Goal: Find specific page/section: Find specific page/section

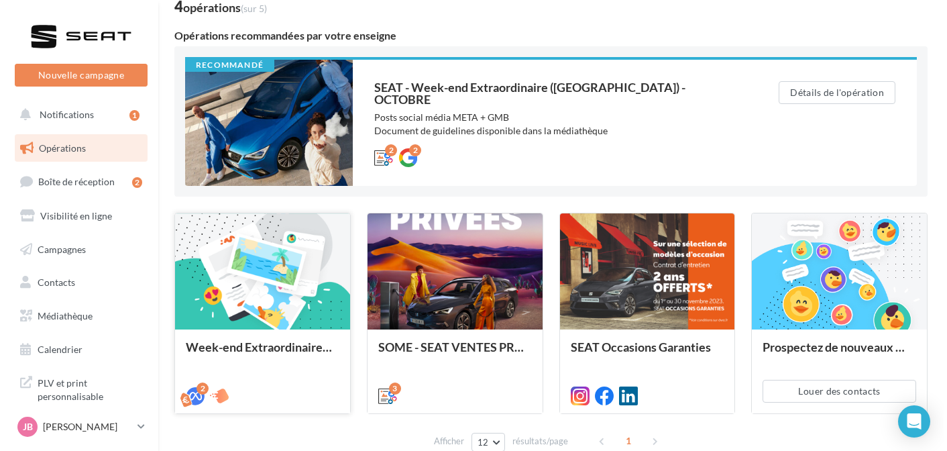
scroll to position [98, 0]
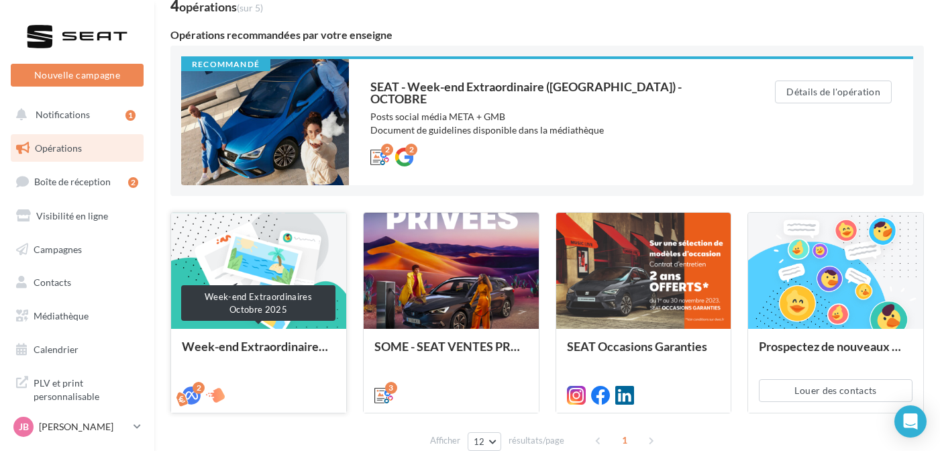
click at [268, 339] on div "Week-end Extraordinaires Octobre 2025" at bounding box center [259, 352] width 154 height 27
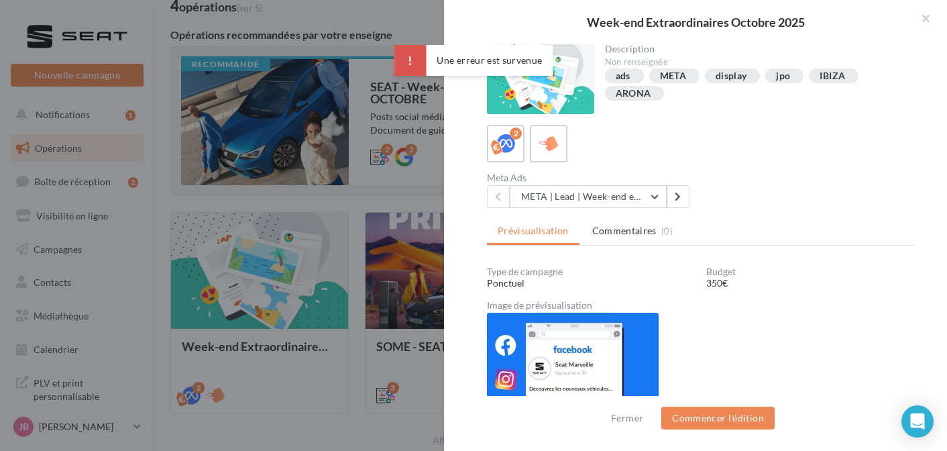
scroll to position [55, 0]
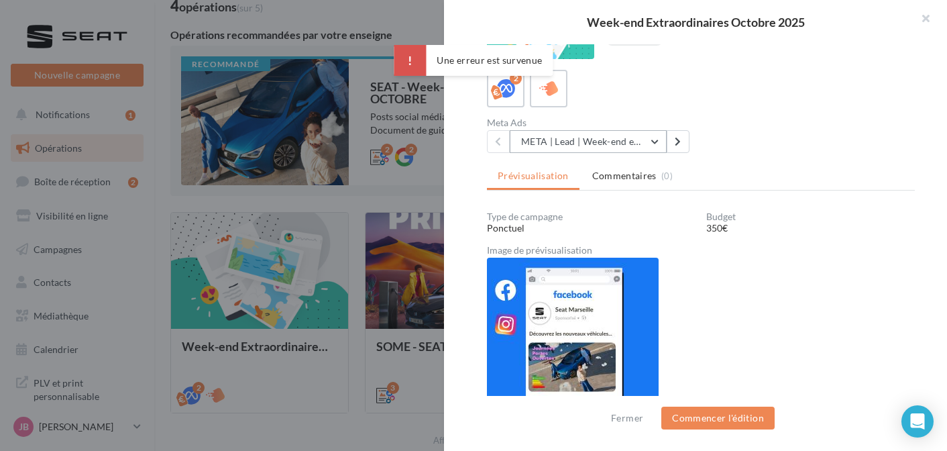
click at [576, 136] on button "META | Lead | Week-end extraordinaires Octobre 2025" at bounding box center [588, 141] width 157 height 23
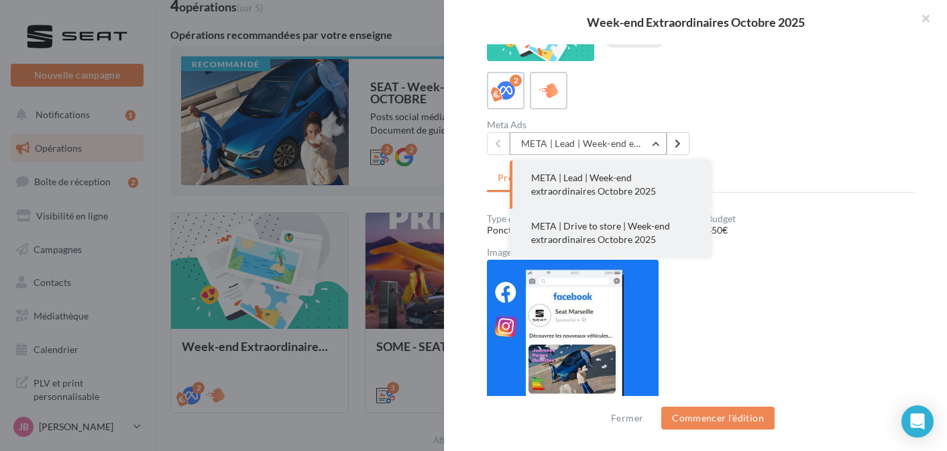
scroll to position [52, 0]
click at [653, 240] on button "META | Drive to store | Week-end extraordinaires Octobre 2025" at bounding box center [610, 233] width 201 height 48
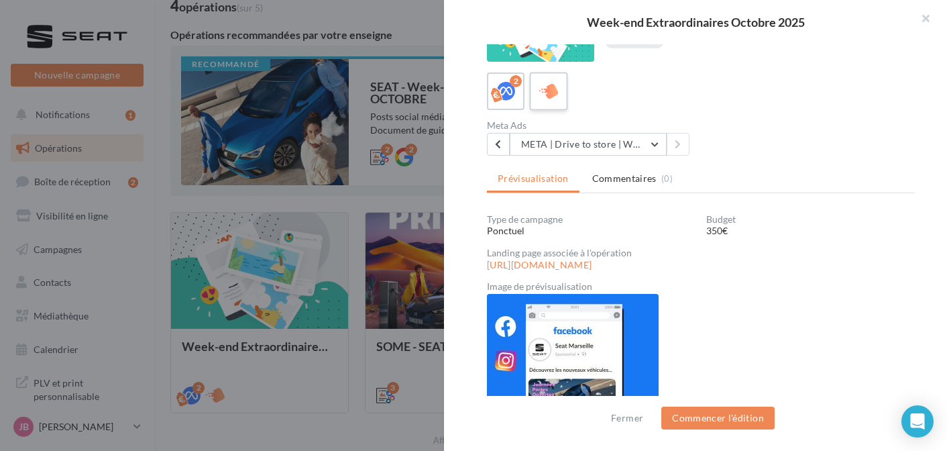
click at [545, 94] on icon at bounding box center [548, 91] width 19 height 19
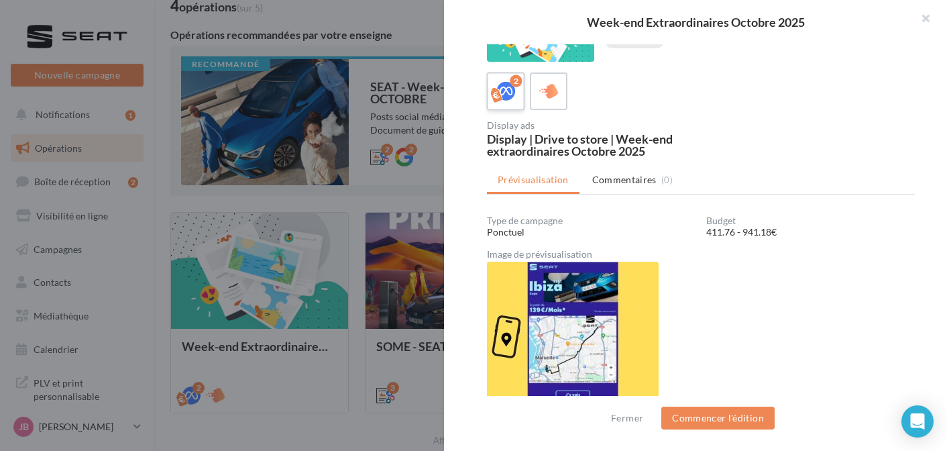
click at [523, 97] on label "2" at bounding box center [505, 91] width 38 height 38
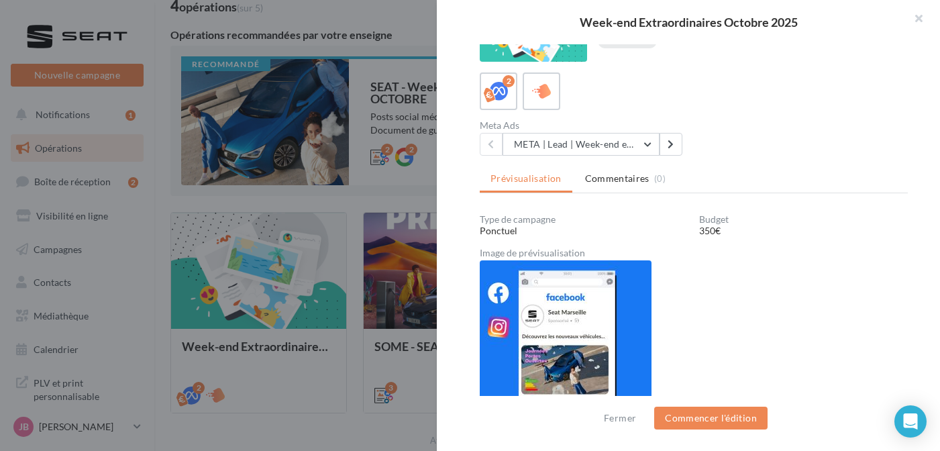
click at [360, 185] on div at bounding box center [470, 225] width 940 height 451
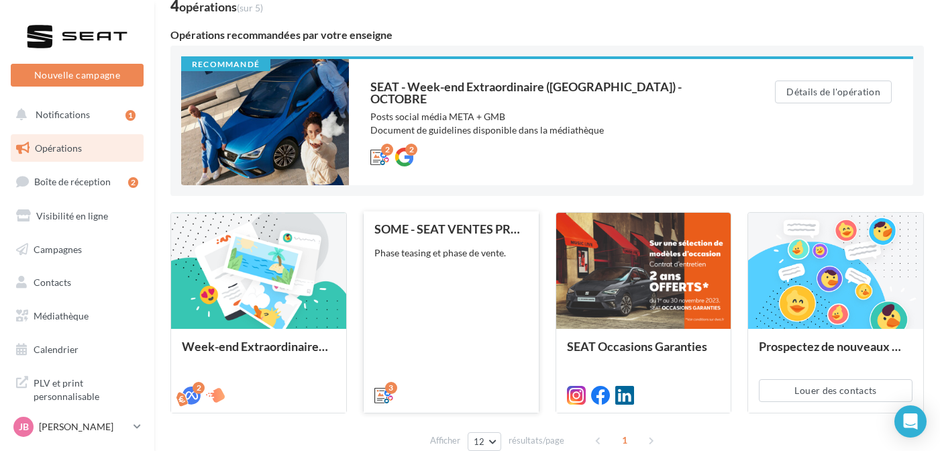
click at [454, 335] on div "SOME - SEAT VENTES PRIVEES Phase teasing et phase de vente." at bounding box center [451, 311] width 154 height 178
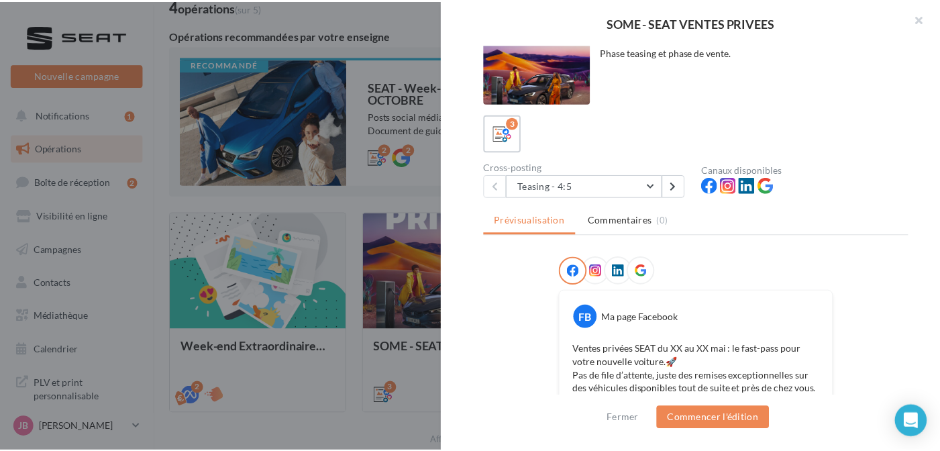
scroll to position [0, 0]
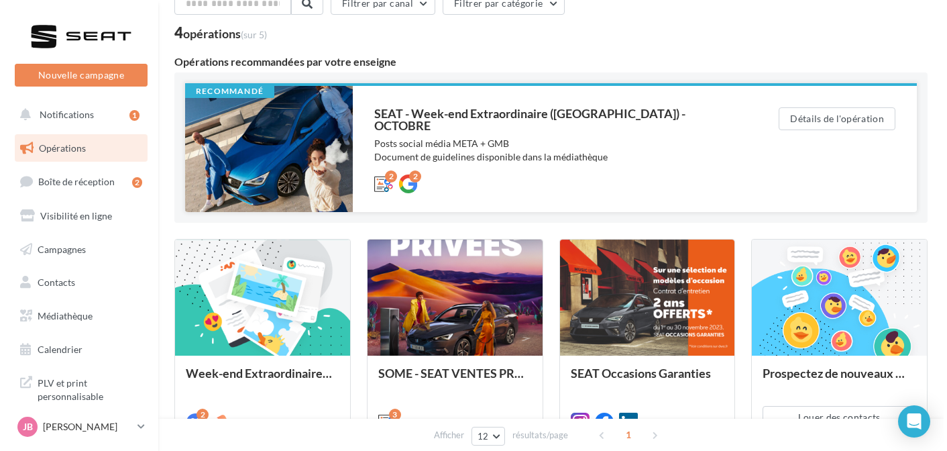
scroll to position [70, 0]
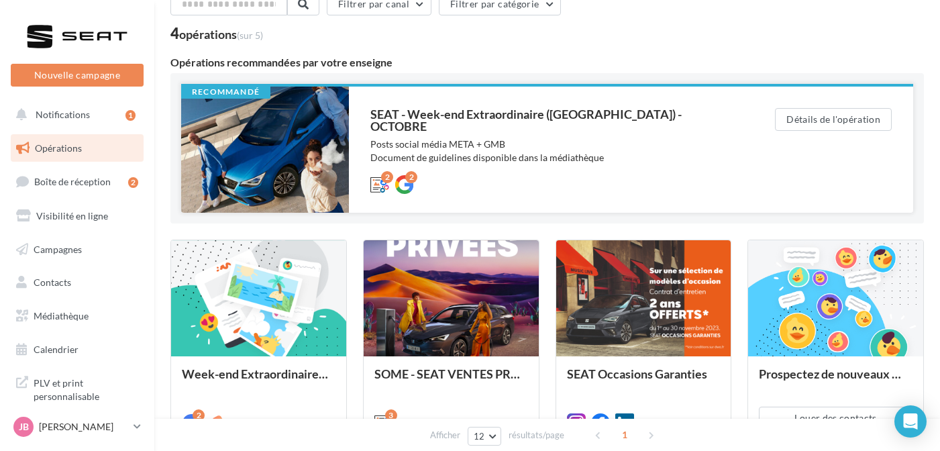
click at [521, 118] on div "SEAT - Week-end Extraordinaire ([GEOGRAPHIC_DATA]) - OCTOBRE" at bounding box center [545, 120] width 351 height 24
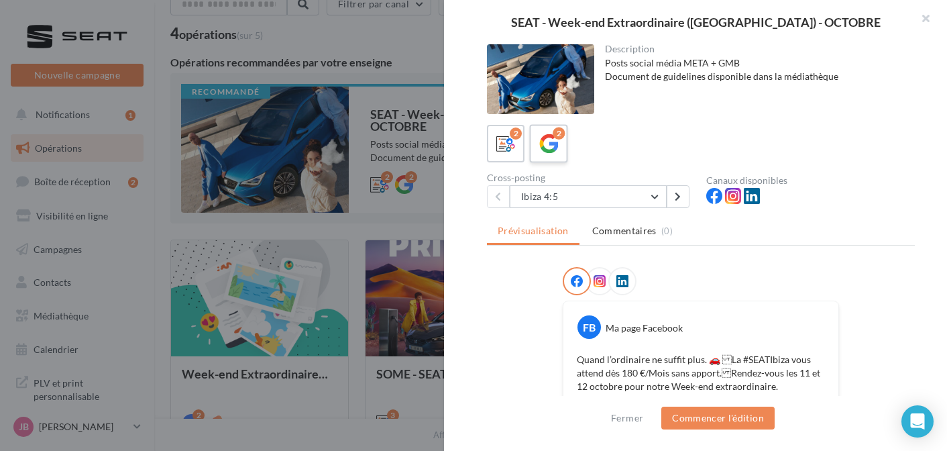
click at [563, 136] on div "2" at bounding box center [559, 133] width 12 height 12
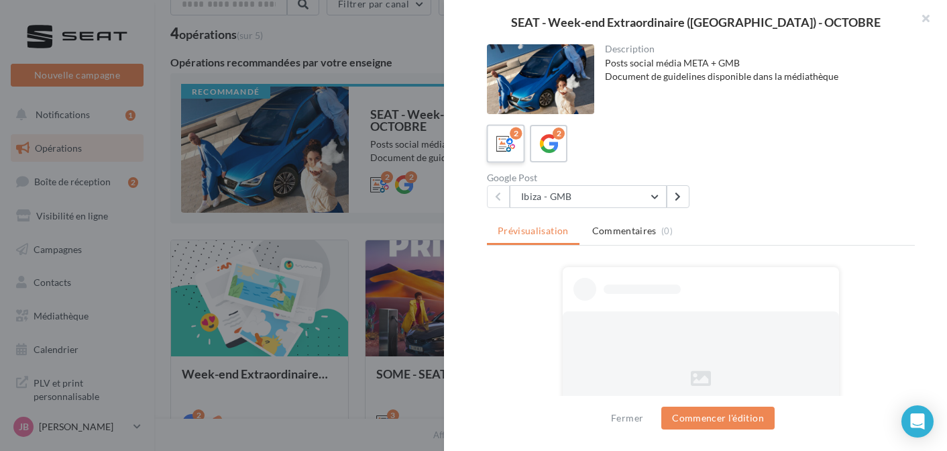
click at [503, 150] on icon at bounding box center [505, 143] width 19 height 19
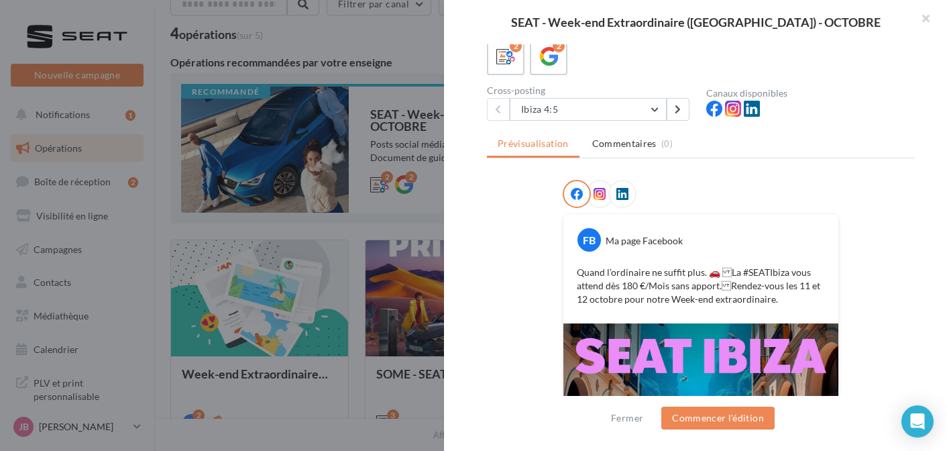
scroll to position [95, 0]
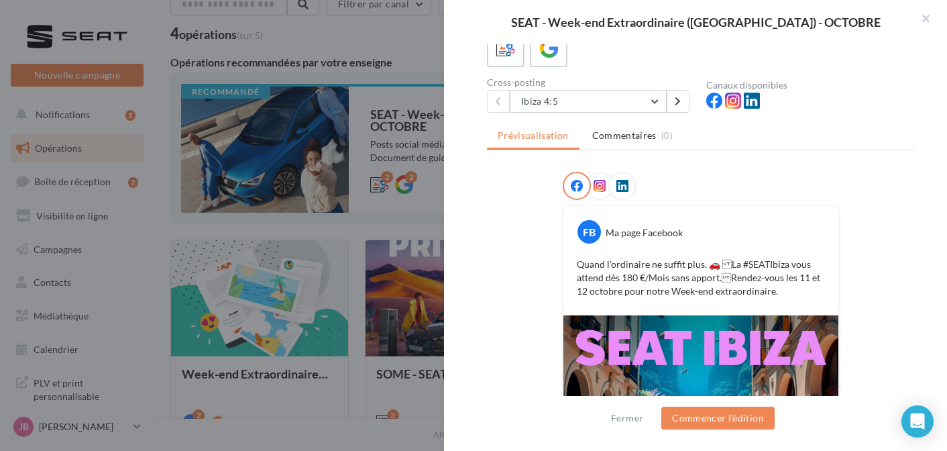
click at [638, 113] on div "Description Posts social média META + GMB Document de guidelines disponible dan…" at bounding box center [701, 226] width 514 height 364
click at [646, 107] on button "Ibiza 4:5" at bounding box center [588, 101] width 157 height 23
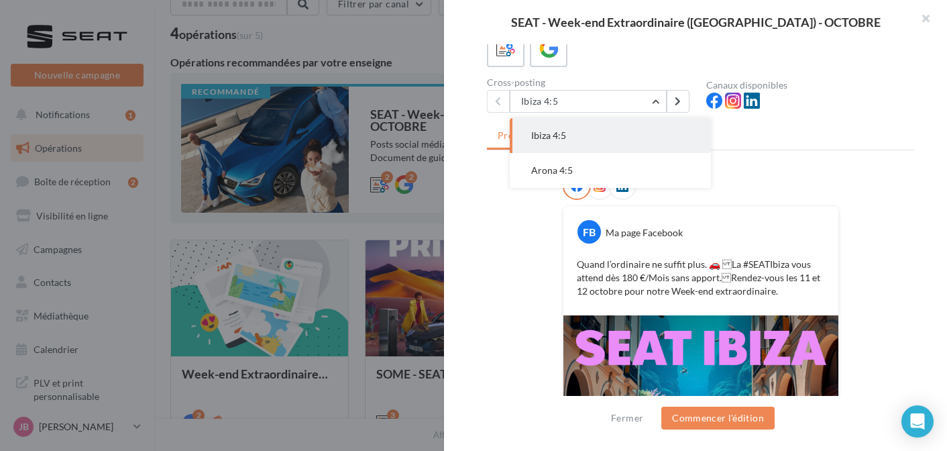
click at [846, 175] on div at bounding box center [701, 189] width 428 height 34
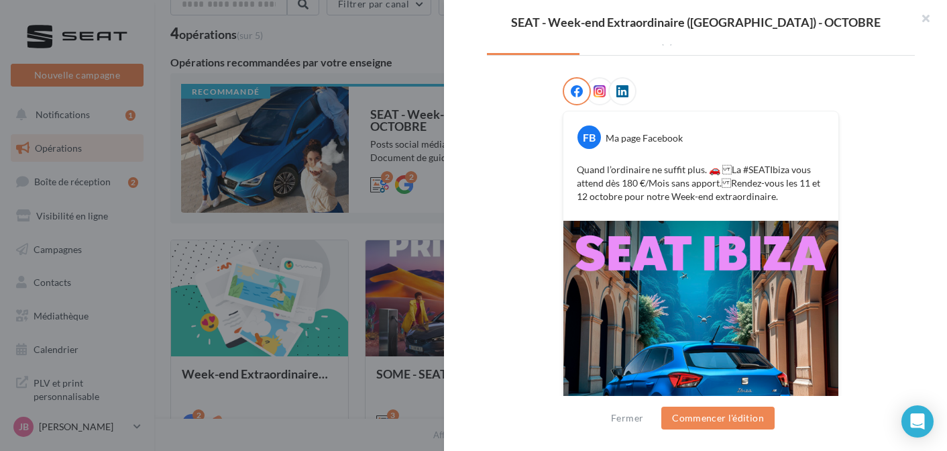
scroll to position [25, 0]
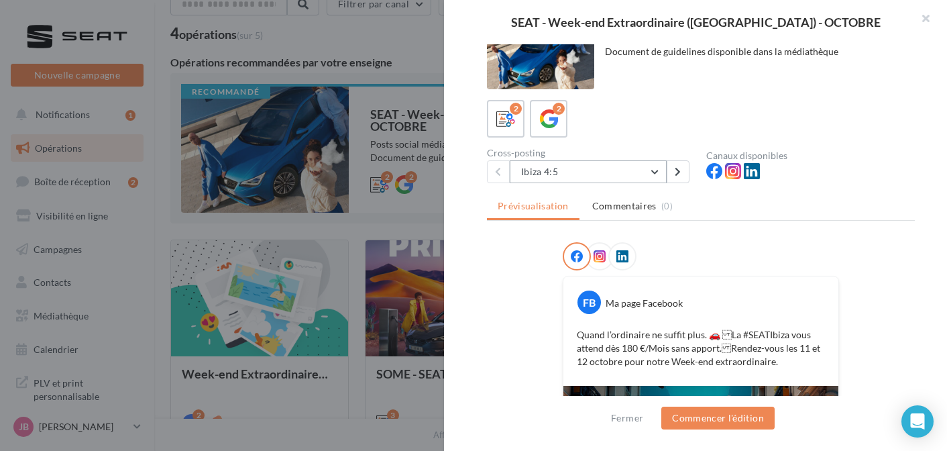
click at [586, 163] on button "Ibiza 4:5" at bounding box center [588, 171] width 157 height 23
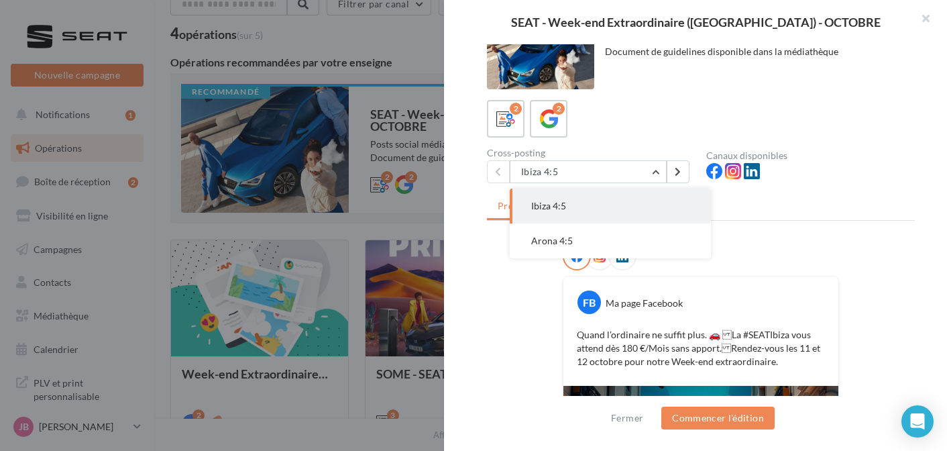
click at [562, 222] on button "Ibiza 4:5" at bounding box center [610, 206] width 201 height 35
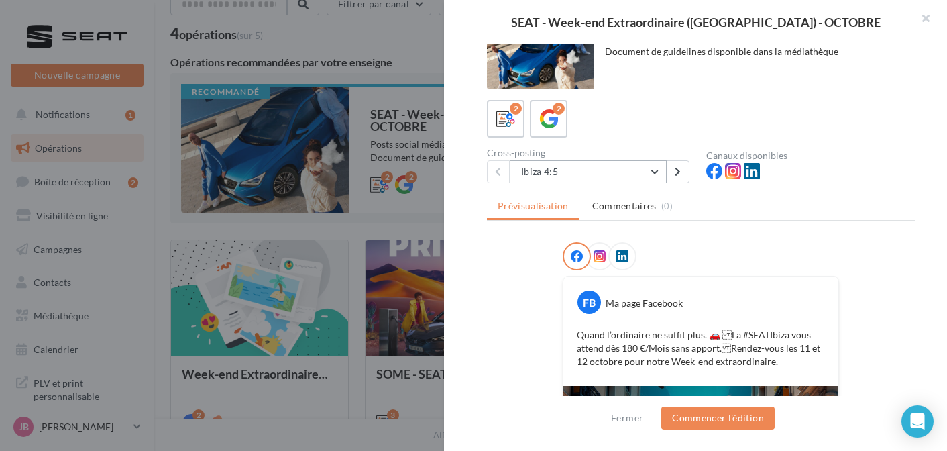
click at [584, 170] on button "Ibiza 4:5" at bounding box center [588, 171] width 157 height 23
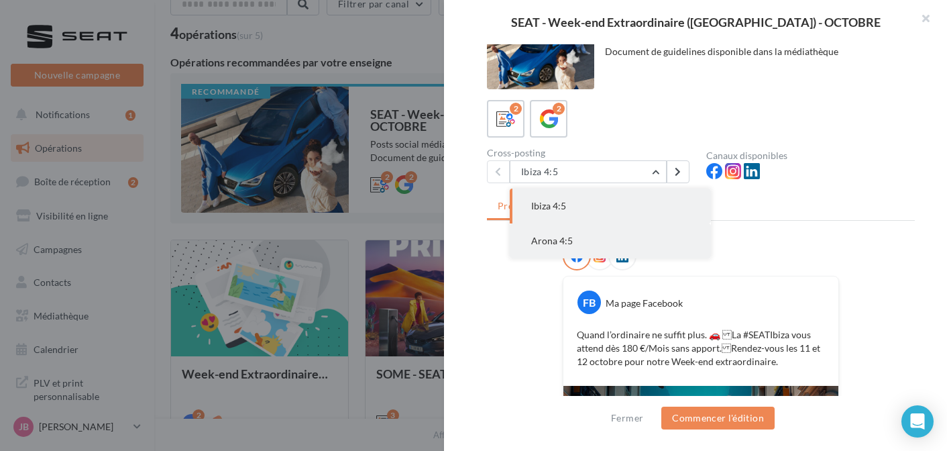
click at [539, 248] on button "Arona 4:5" at bounding box center [610, 240] width 201 height 35
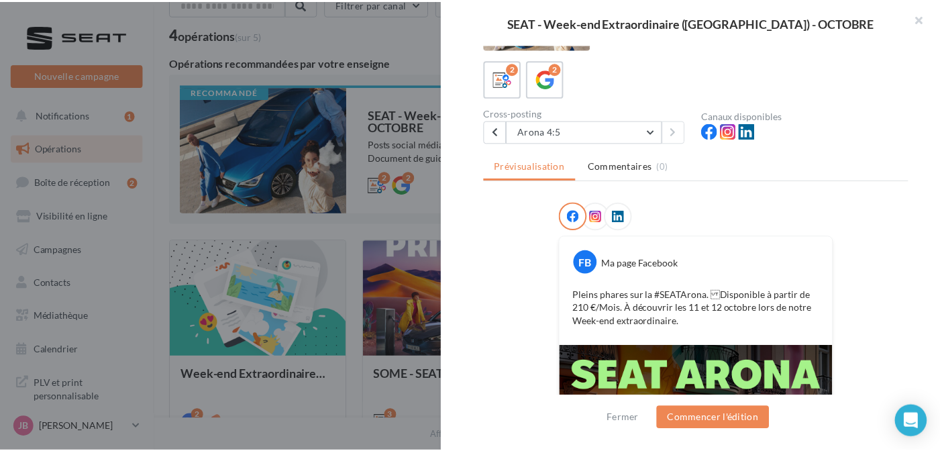
scroll to position [42, 0]
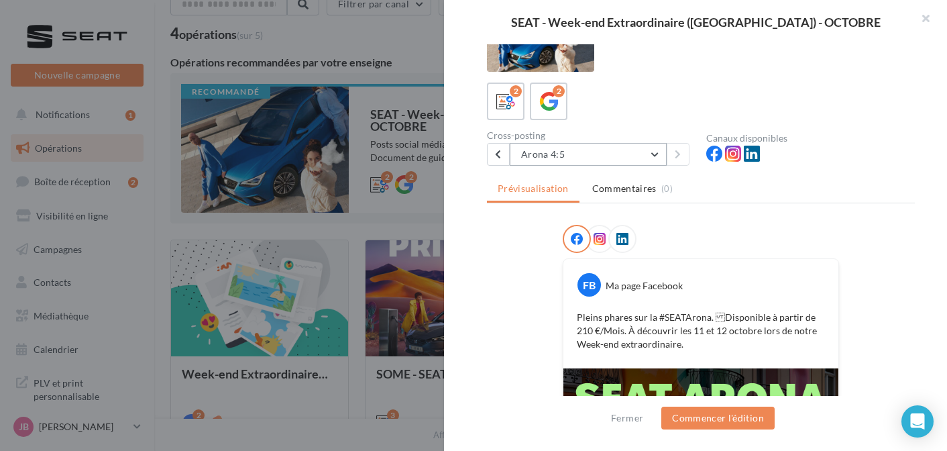
click at [629, 160] on button "Arona 4:5" at bounding box center [588, 154] width 157 height 23
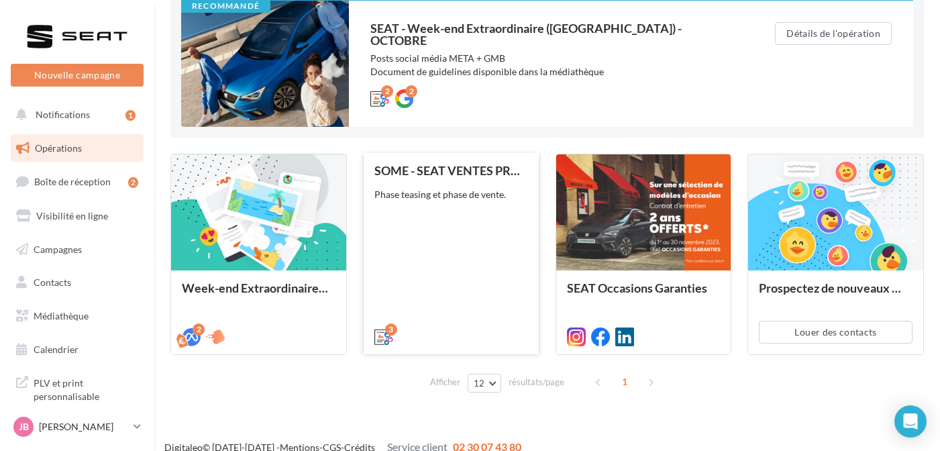
scroll to position [160, 0]
